Goal: Use online tool/utility: Utilize a website feature to perform a specific function

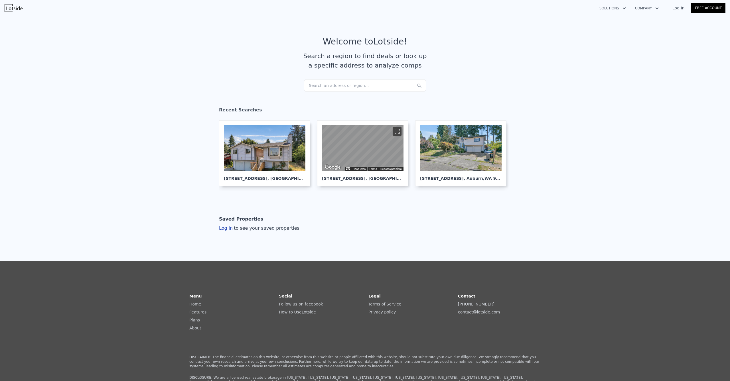
click at [339, 88] on div "Search an address or region..." at bounding box center [365, 85] width 122 height 13
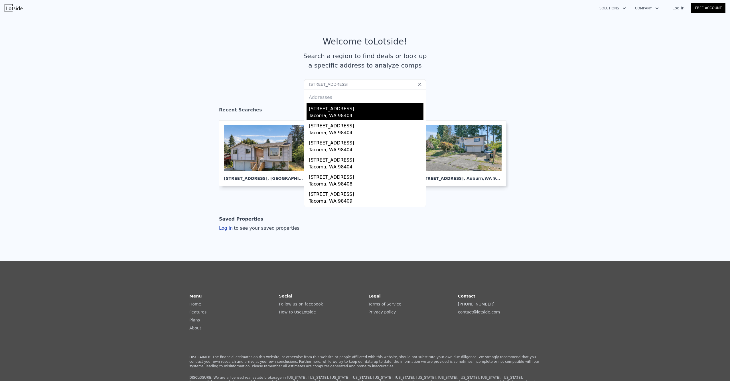
type input "7406 E G St, Tacoma, WA 98404"
click at [342, 108] on div "[STREET_ADDRESS]" at bounding box center [366, 107] width 115 height 9
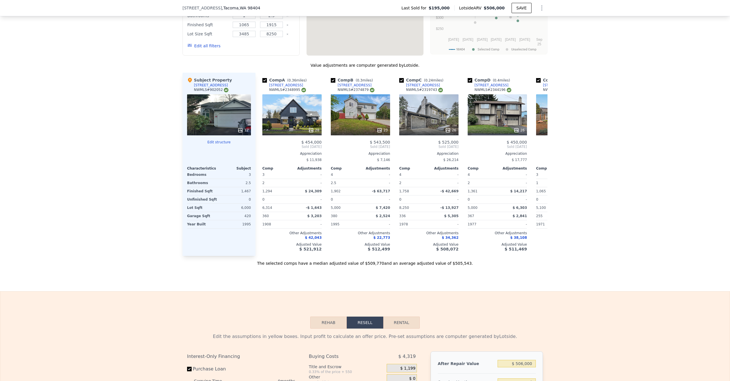
scroll to position [902, 0]
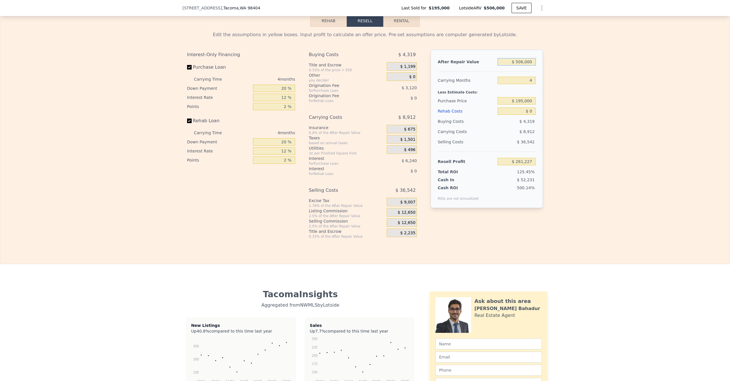
click at [518, 66] on input "$ 506,000" at bounding box center [517, 61] width 38 height 7
click at [517, 86] on div "4" at bounding box center [517, 80] width 38 height 10
click at [516, 66] on input "$ 506,000" at bounding box center [517, 61] width 38 height 7
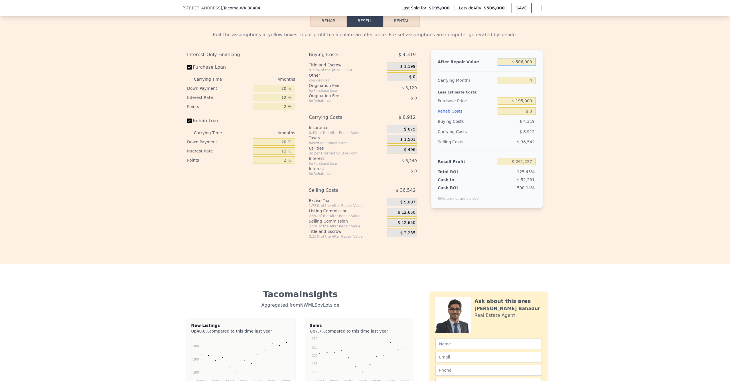
type input "$ 4"
type input "-$ 208,102"
type input "$ 485"
type input "-$ 208,061"
type input "$ 4,856"
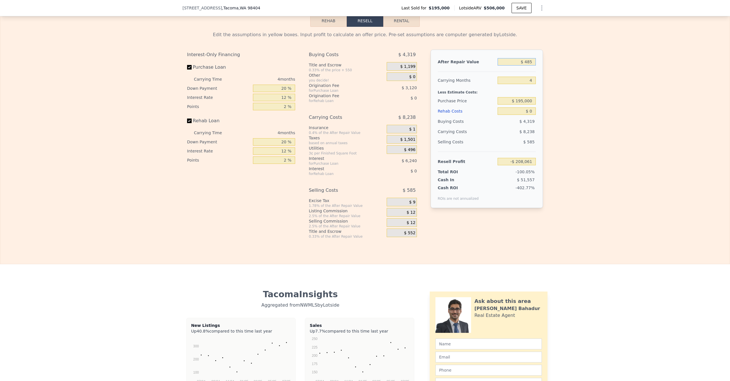
type input "-$ 203,600"
type input "$ 48,560"
type input "-$ 163,065"
type input "$ 4,856"
type input "-$ 203,600"
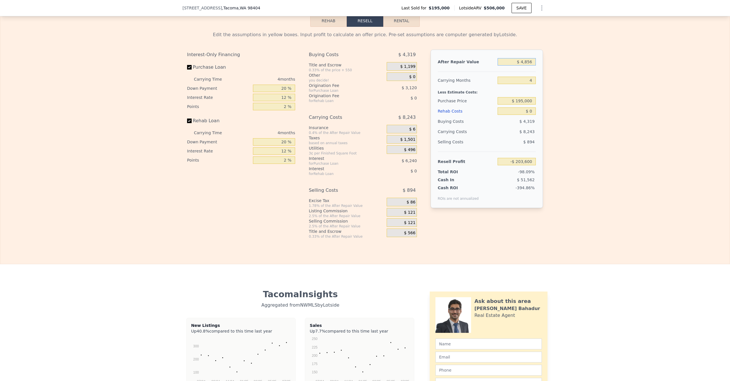
type input "$ 485"
type input "-$ 207,657"
type input "$ 4,850"
type input "-$ 203,606"
type input "$ 48,500"
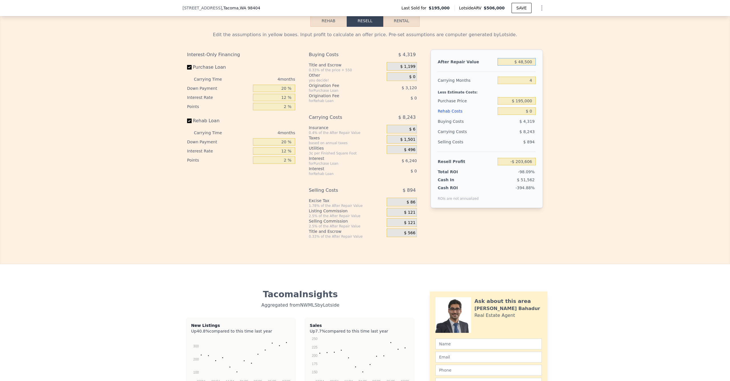
type input "-$ 163,122"
type input "$ 485,000"
type input "$ 241,749"
click at [516, 105] on input "$ 195,000" at bounding box center [517, 100] width 38 height 7
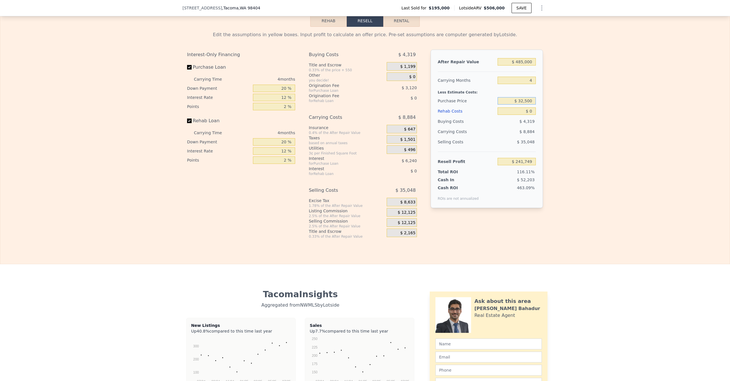
type input "$ 325,000"
click at [510, 115] on input "$ 0" at bounding box center [517, 111] width 38 height 7
type input "$ 105,076"
type input "$ 05"
type input "$ 105,071"
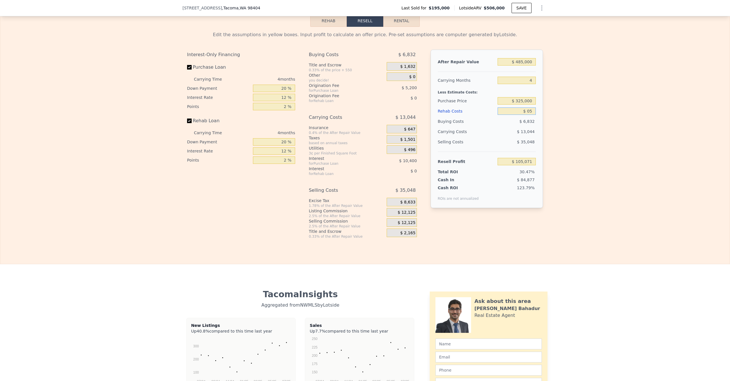
type input "$ 050"
type input "$ 105,025"
type input "$ 0500"
type input "$ 104,552"
type input "$ 05,000"
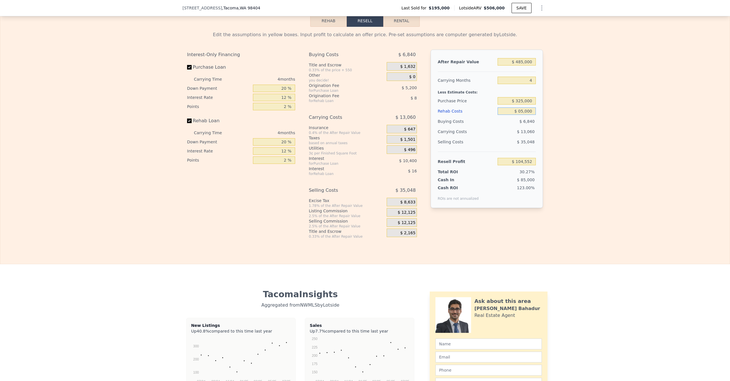
type input "$ 99,836"
type input "$ 050,000"
type input "$ 52,676"
click at [541, 128] on div "Edit the assumptions in yellow boxes. Input profit to calculate an offer price.…" at bounding box center [365, 133] width 365 height 212
type input "$ 50,000"
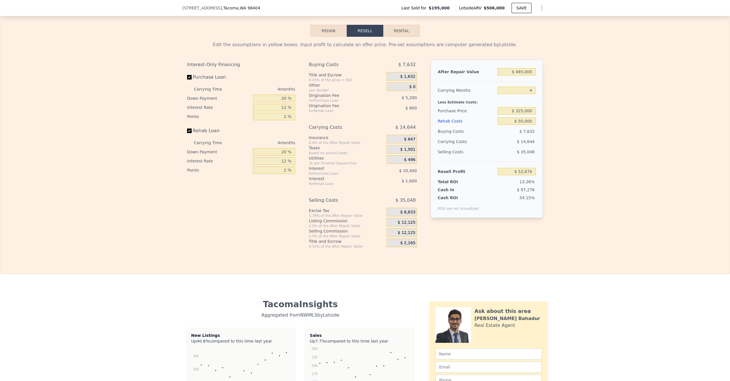
scroll to position [886, 0]
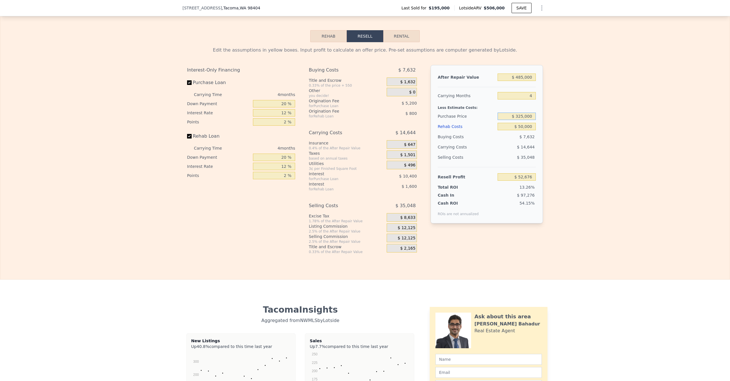
click at [520, 120] on input "$ 325,000" at bounding box center [517, 116] width 38 height 7
click at [522, 120] on input "$ 325,000" at bounding box center [517, 116] width 38 height 7
type input "$ 300,000"
type input "$ 78,959"
click at [485, 152] on div "$ 13,844" at bounding box center [506, 147] width 60 height 10
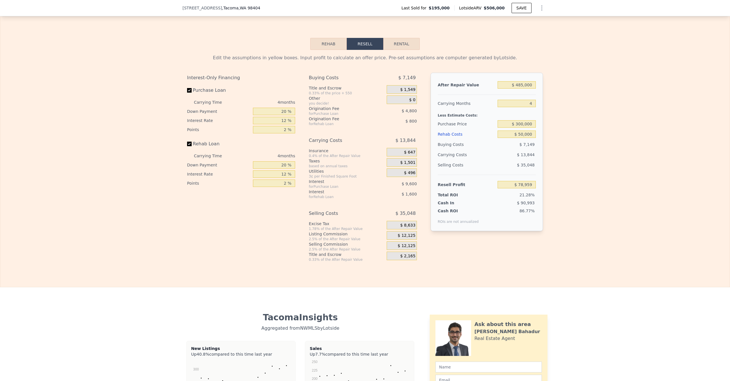
scroll to position [869, 0]
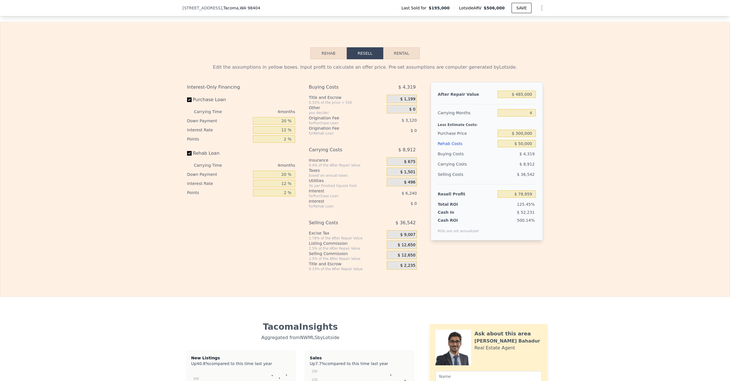
type input "$ 506,000"
type input "$ 0"
type input "$ 261,227"
